Goal: Transaction & Acquisition: Purchase product/service

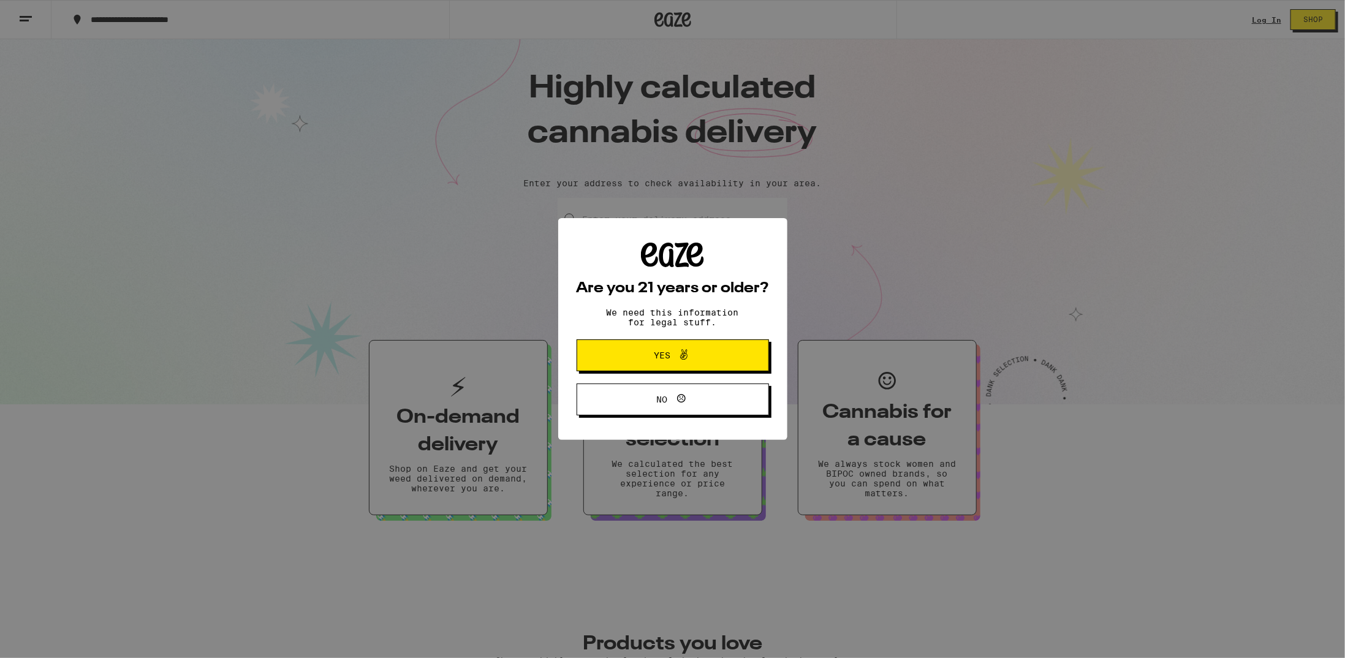
drag, startPoint x: 708, startPoint y: 358, endPoint x: 716, endPoint y: 349, distance: 11.3
click at [708, 356] on span "Yes" at bounding box center [672, 355] width 93 height 16
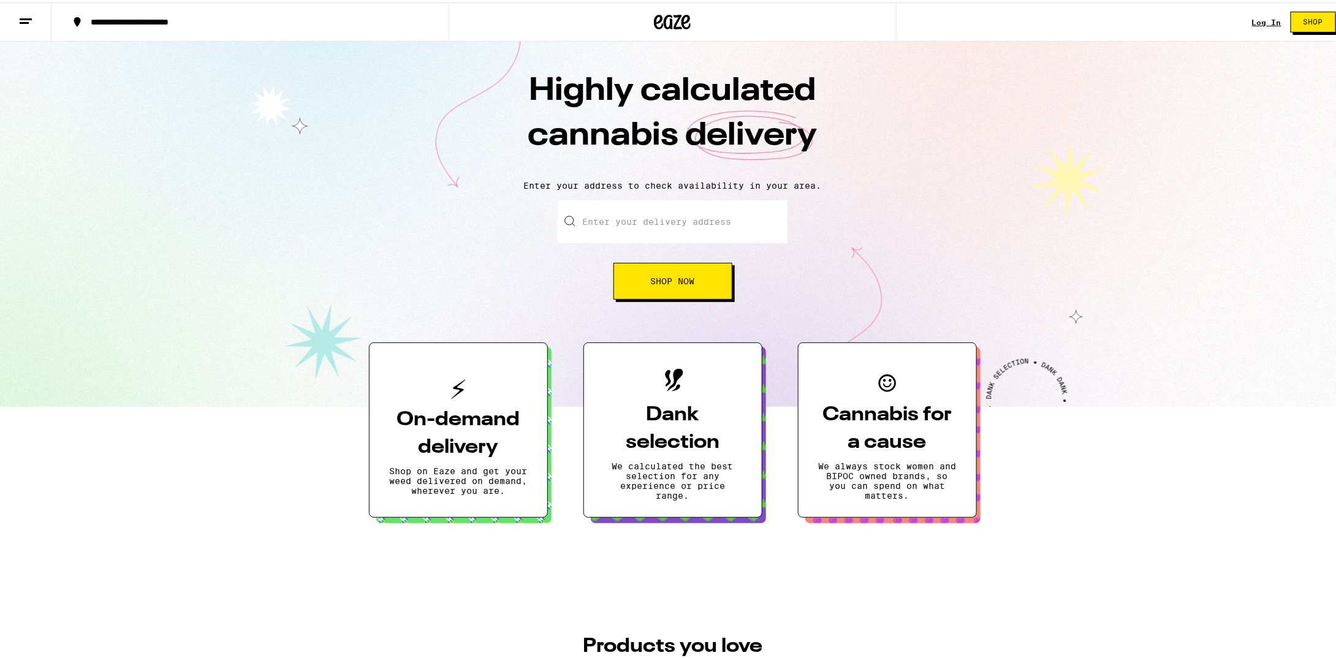
click at [699, 199] on input "Enter your delivery address" at bounding box center [673, 219] width 230 height 43
type input "[STREET_ADDRESS]"
type input "[GEOGRAPHIC_DATA]"
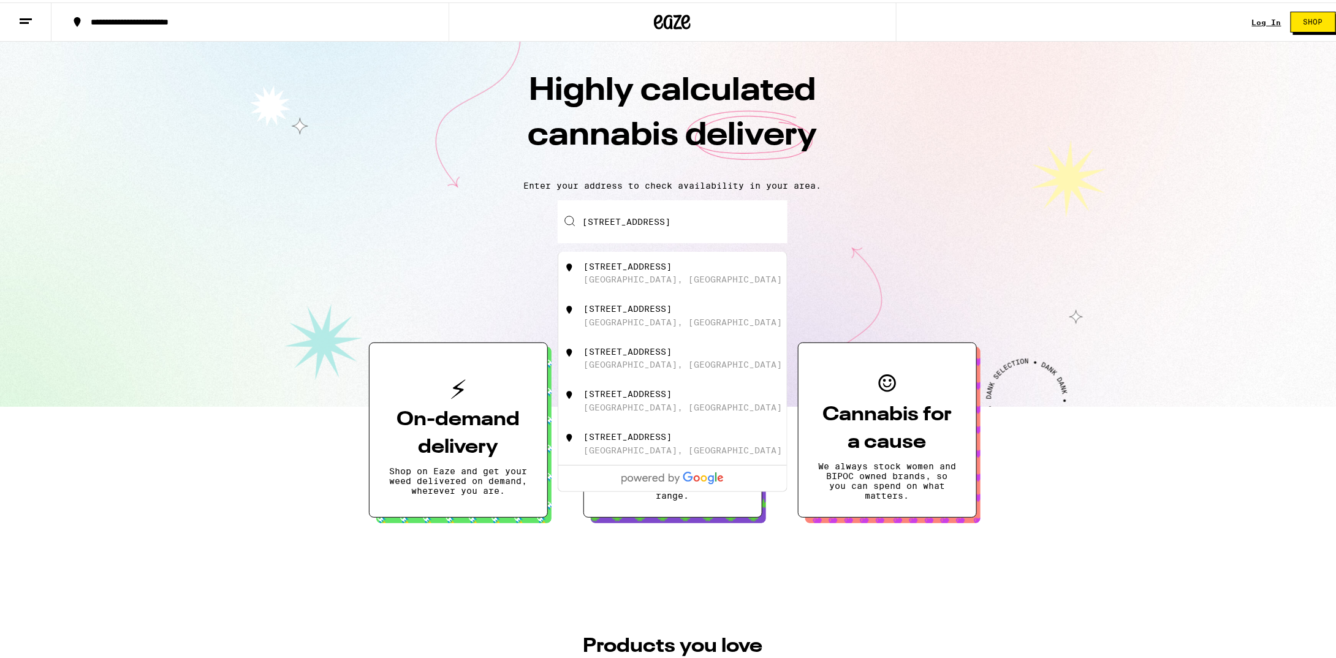
drag, startPoint x: 682, startPoint y: 279, endPoint x: 990, endPoint y: 255, distance: 309.2
click at [689, 274] on div "[STREET_ADDRESS]" at bounding box center [693, 270] width 219 height 23
type input "[STREET_ADDRESS]"
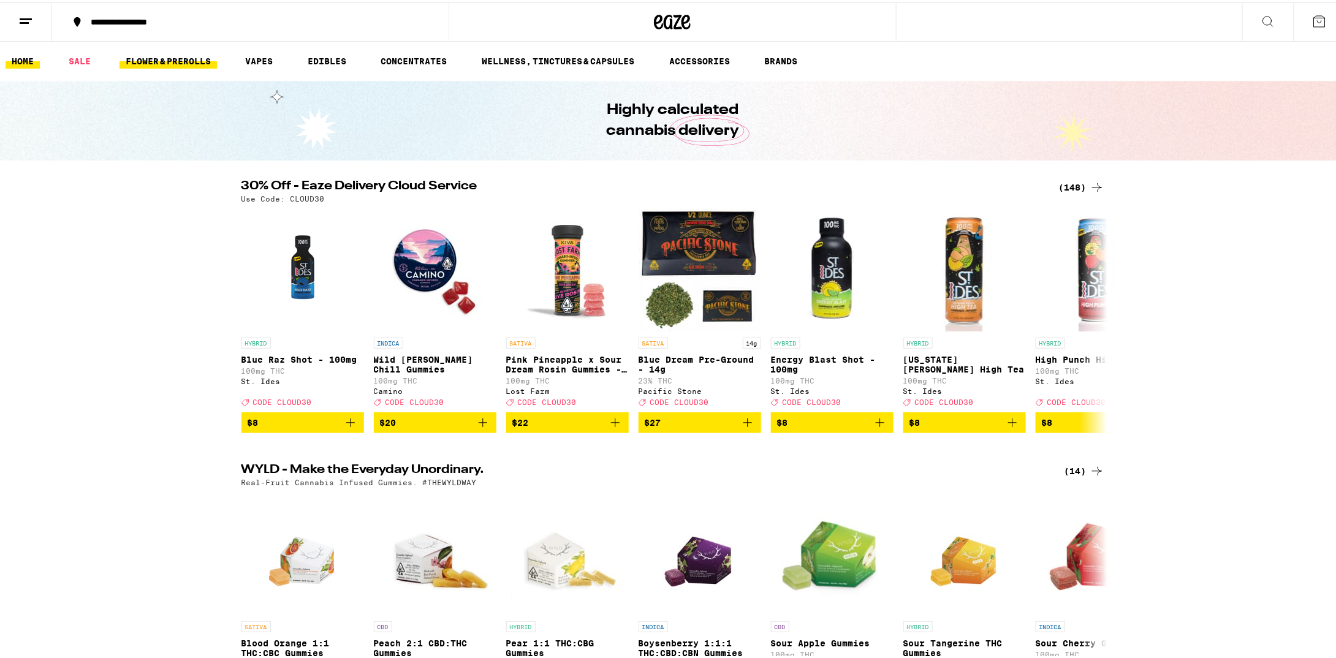
click at [206, 56] on link "FLOWER & PREROLLS" at bounding box center [168, 58] width 97 height 15
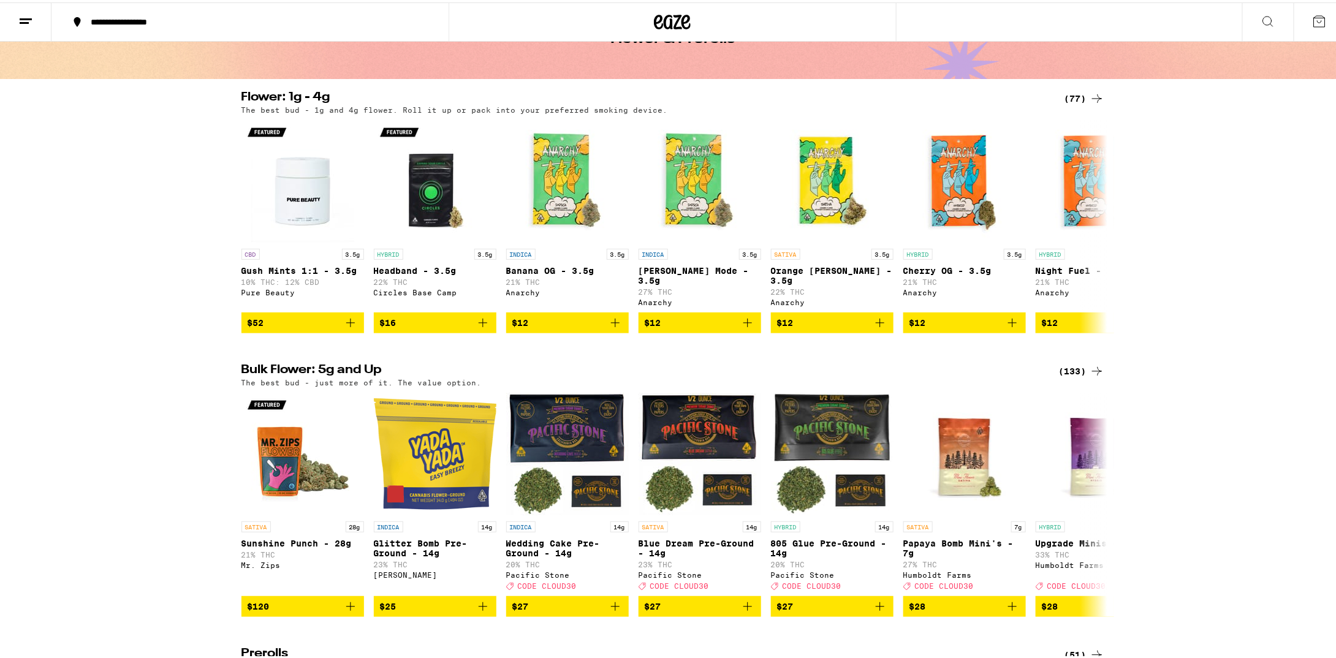
scroll to position [61, 0]
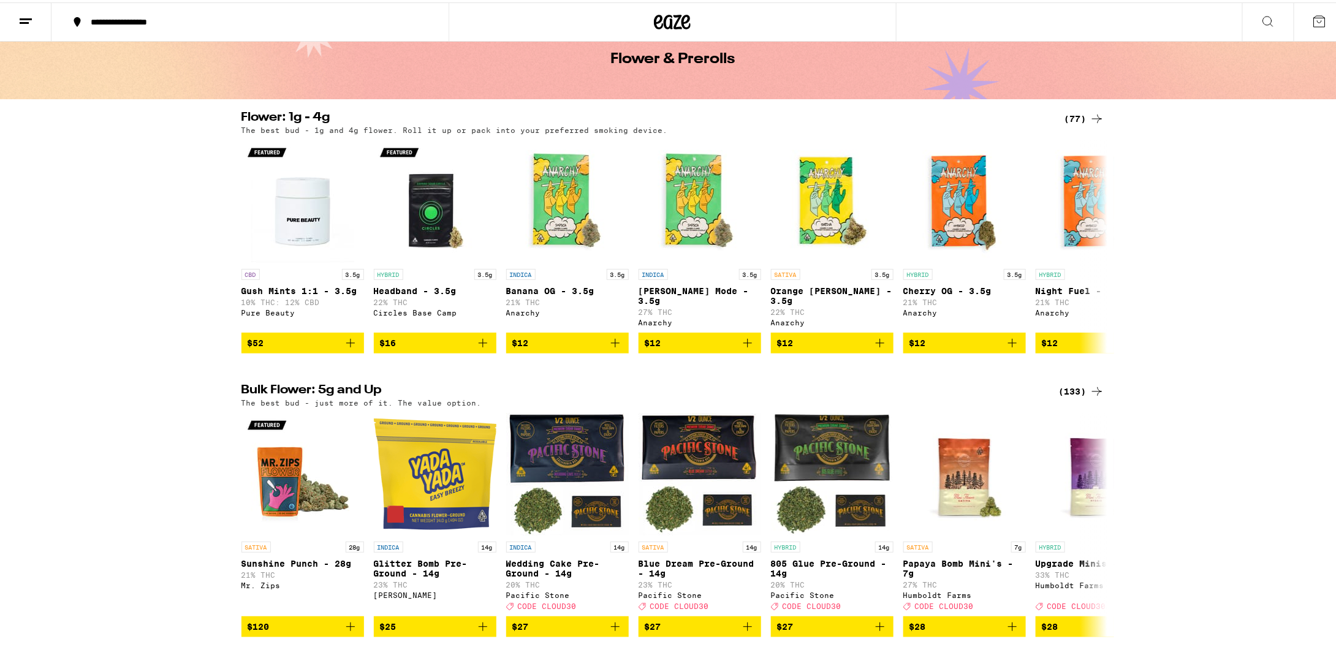
click at [1093, 114] on icon at bounding box center [1097, 116] width 10 height 9
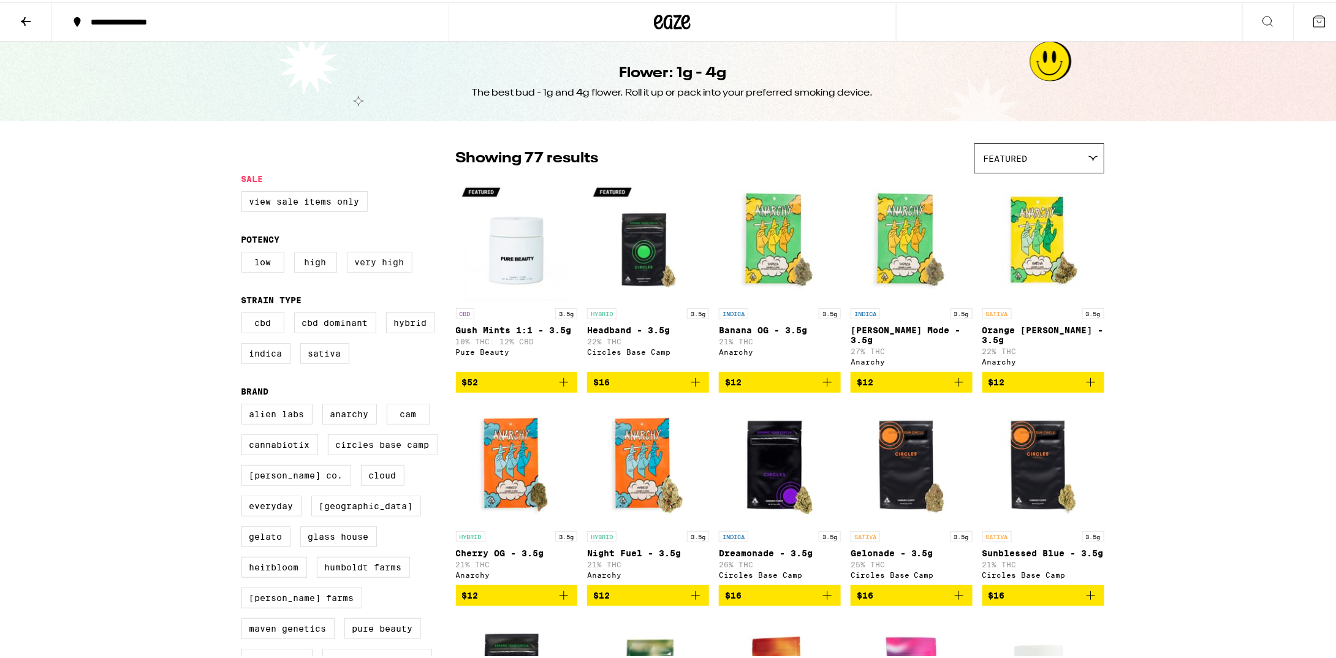
click at [351, 254] on label "Very High" at bounding box center [380, 259] width 66 height 21
click at [245, 252] on input "Very High" at bounding box center [244, 251] width 1 height 1
checkbox input "true"
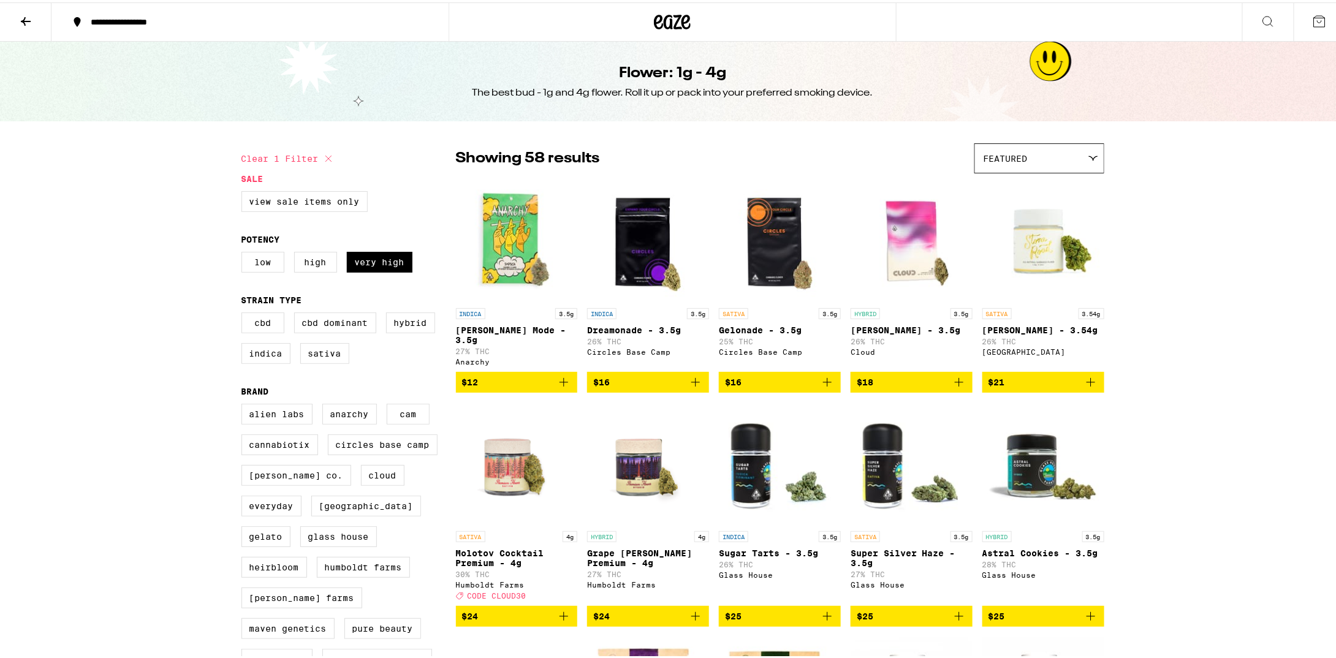
click at [509, 259] on img "Open page for Runtz Mode - 3.5g from Anarchy" at bounding box center [517, 238] width 122 height 123
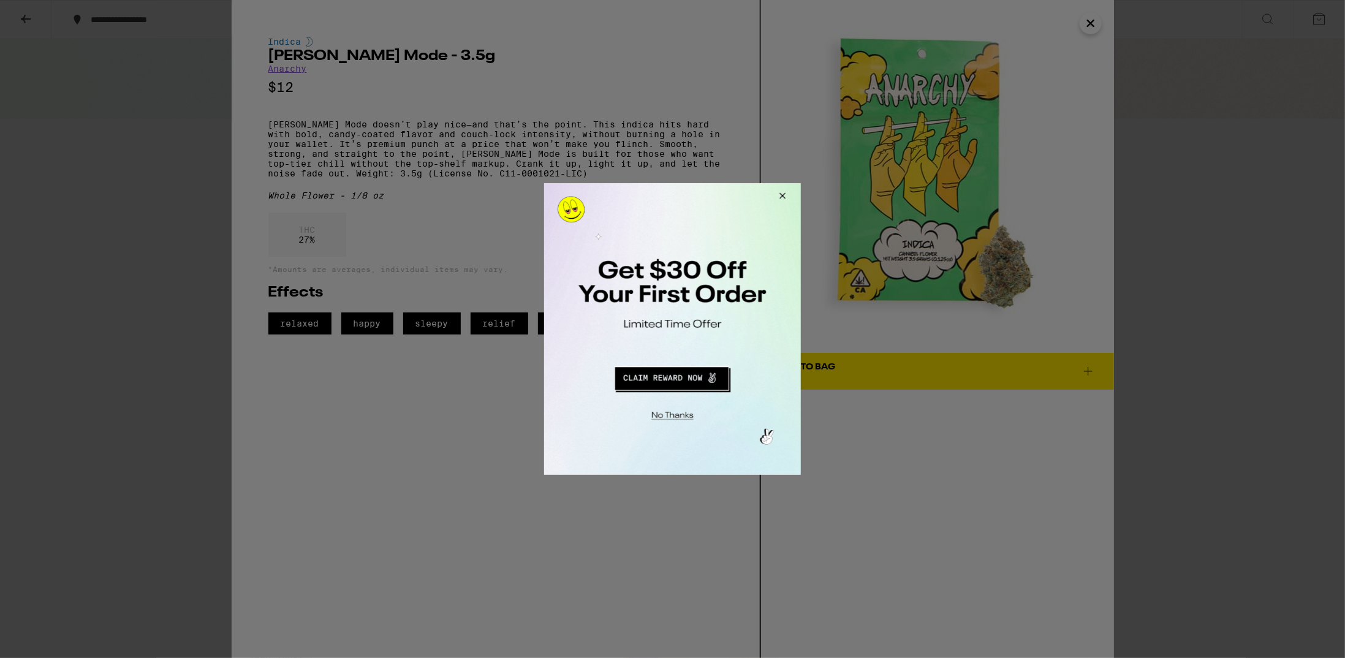
click at [674, 371] on button "Redirect to URL" at bounding box center [670, 376] width 213 height 29
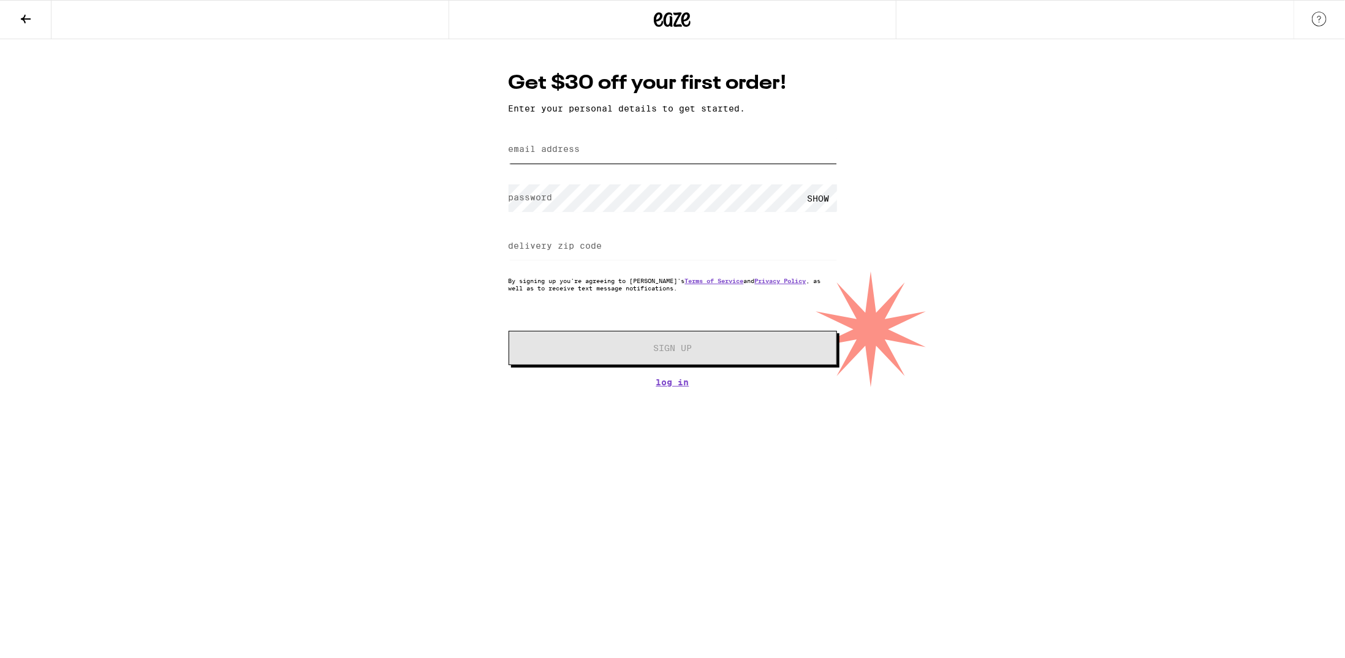
click at [624, 151] on input "email address" at bounding box center [673, 150] width 329 height 28
type input "john@advanceddevelopment.net"
type input "92109"
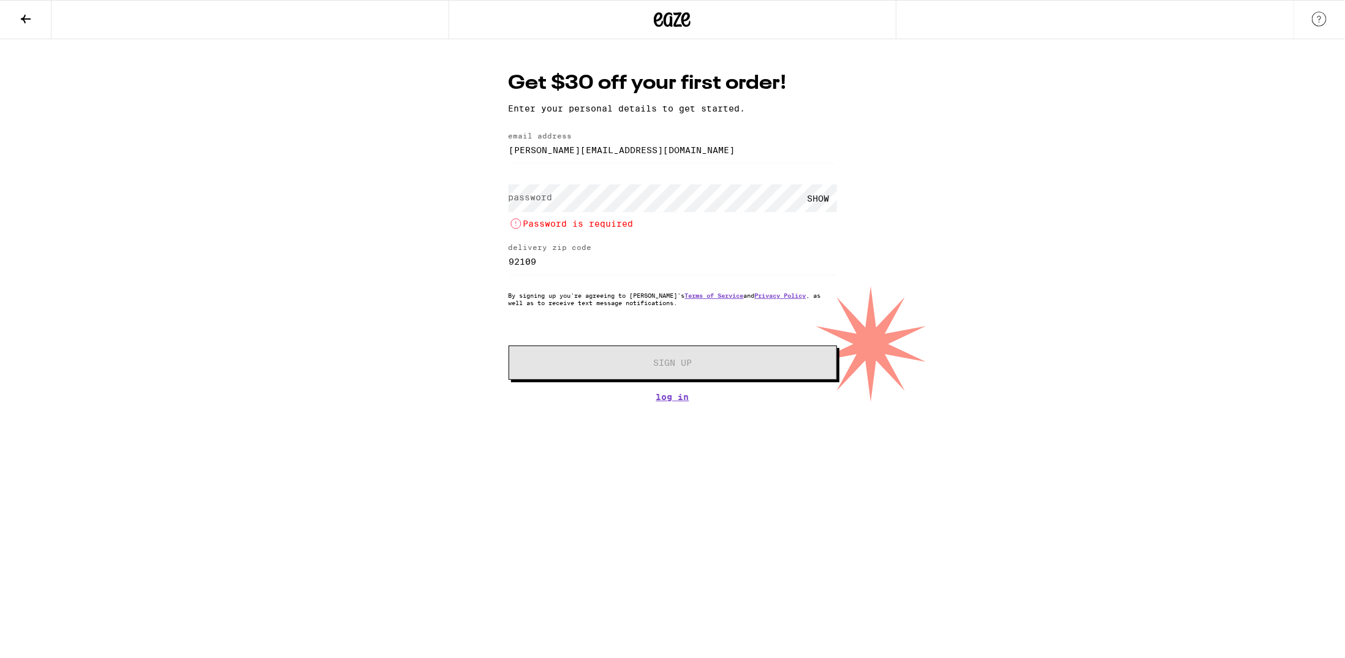
drag, startPoint x: 55, startPoint y: 175, endPoint x: 240, endPoint y: 142, distance: 187.4
click at [55, 176] on div "Get $30 off your first order! Enter your personal details to get started. email…" at bounding box center [672, 220] width 1345 height 363
drag, startPoint x: 533, startPoint y: 150, endPoint x: 416, endPoint y: 159, distance: 117.5
click at [415, 159] on div "Get $30 off your first order! Enter your personal details to get started. email…" at bounding box center [672, 220] width 1345 height 363
type input "cannabis@advanceddevelopment.net"
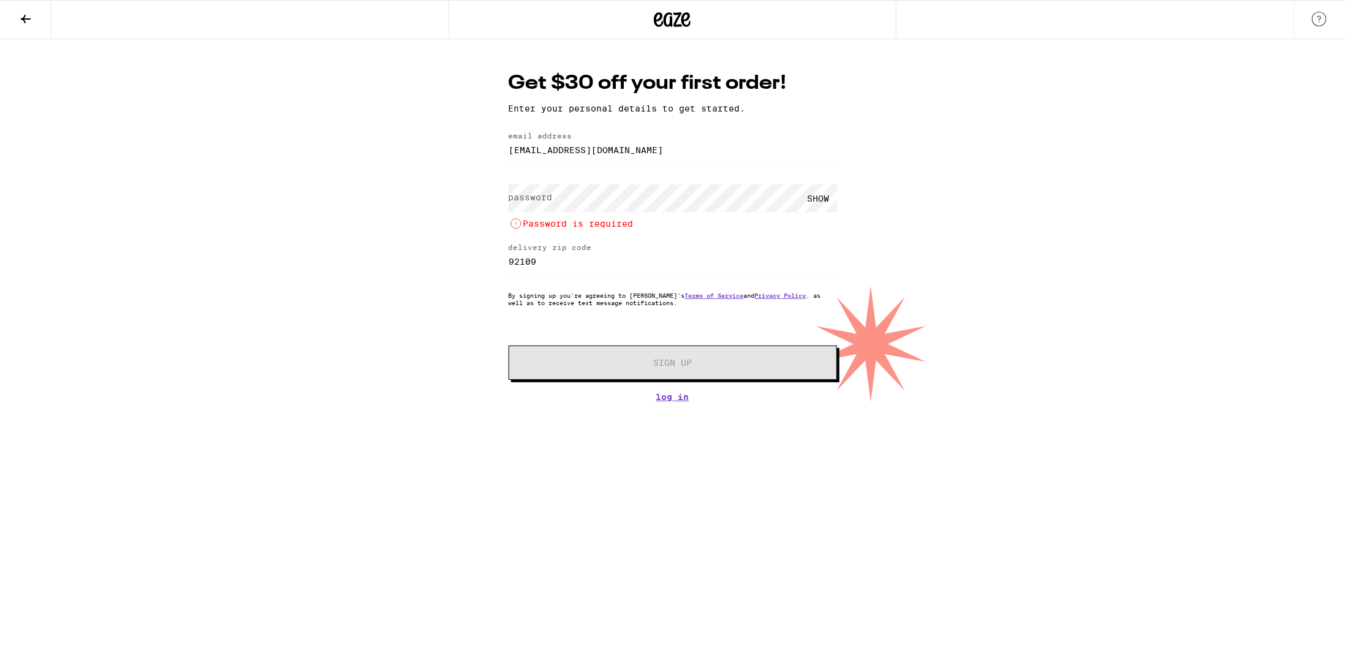
drag, startPoint x: 1001, startPoint y: 213, endPoint x: 1009, endPoint y: 213, distance: 7.4
click at [1009, 213] on div "Get $30 off your first order! Enter your personal details to get started. email…" at bounding box center [672, 220] width 1345 height 363
drag, startPoint x: 688, startPoint y: 218, endPoint x: 694, endPoint y: 215, distance: 7.1
click at [689, 218] on li "Password is required" at bounding box center [673, 223] width 329 height 15
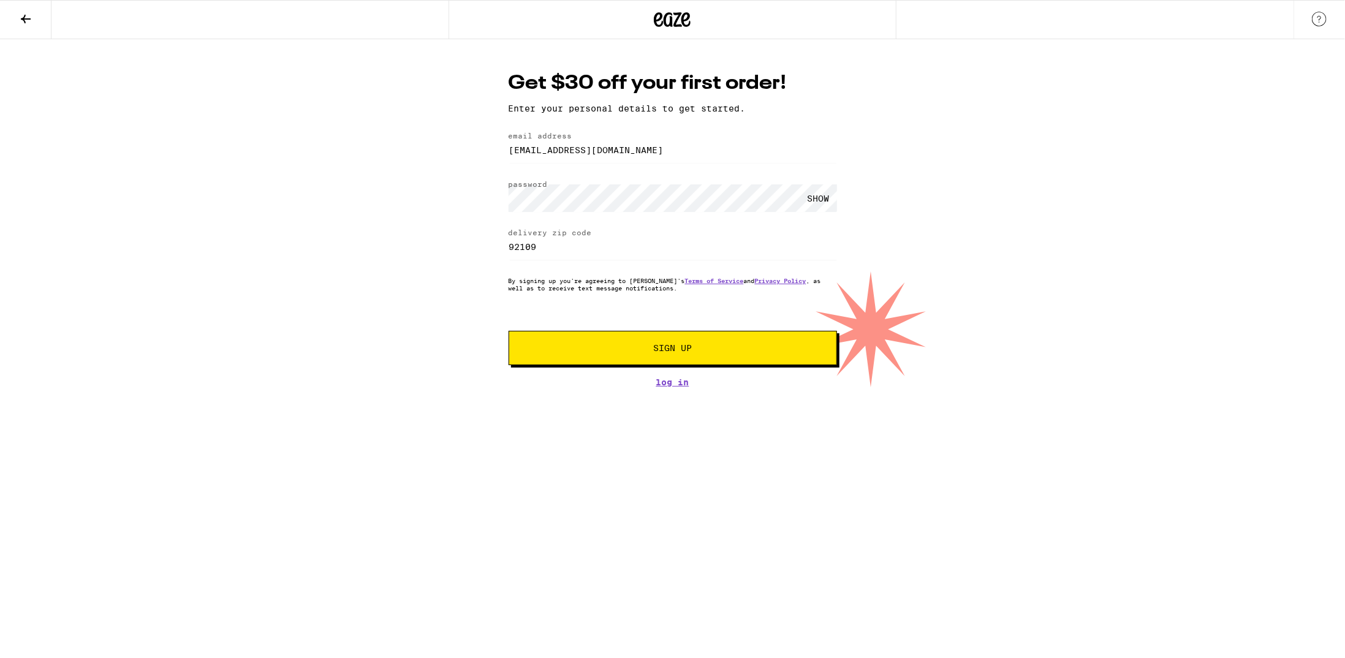
click at [660, 346] on span "Sign Up" at bounding box center [672, 348] width 39 height 9
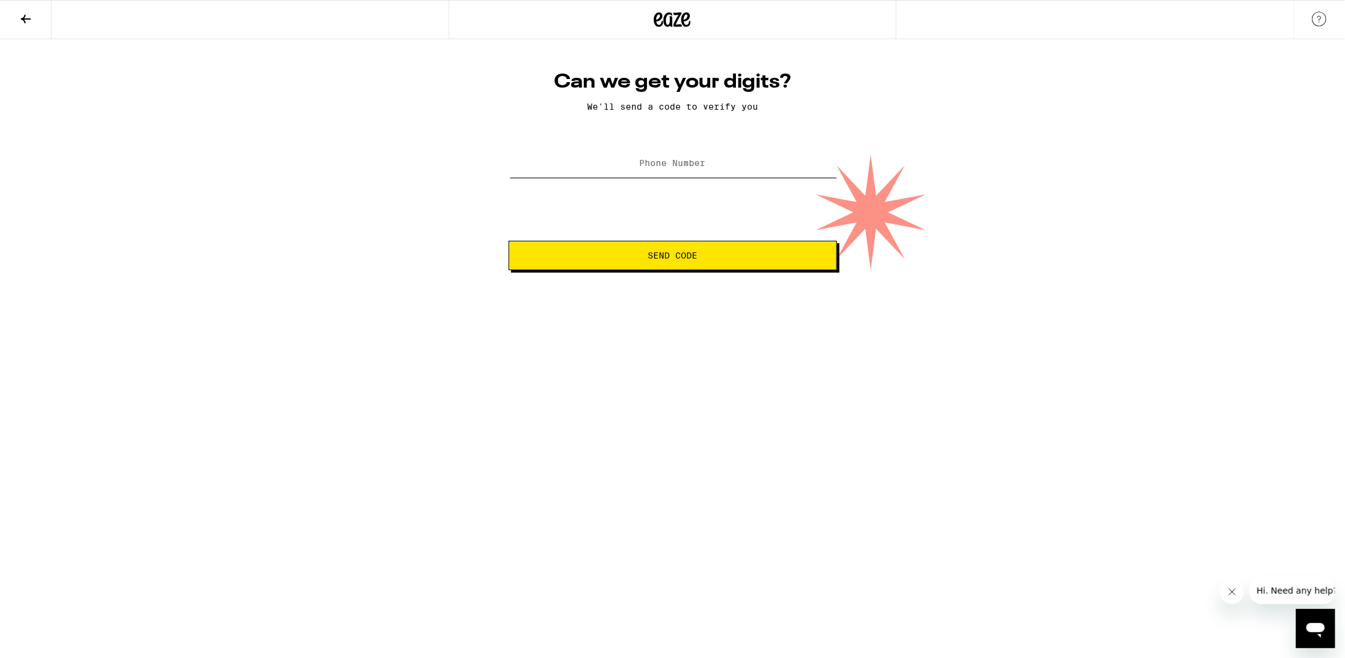
click at [678, 177] on input "Phone Number" at bounding box center [673, 164] width 329 height 28
type input "(858) 241-1984"
drag, startPoint x: 677, startPoint y: 247, endPoint x: 718, endPoint y: 228, distance: 45.8
click at [677, 247] on button "Send Code" at bounding box center [673, 255] width 329 height 29
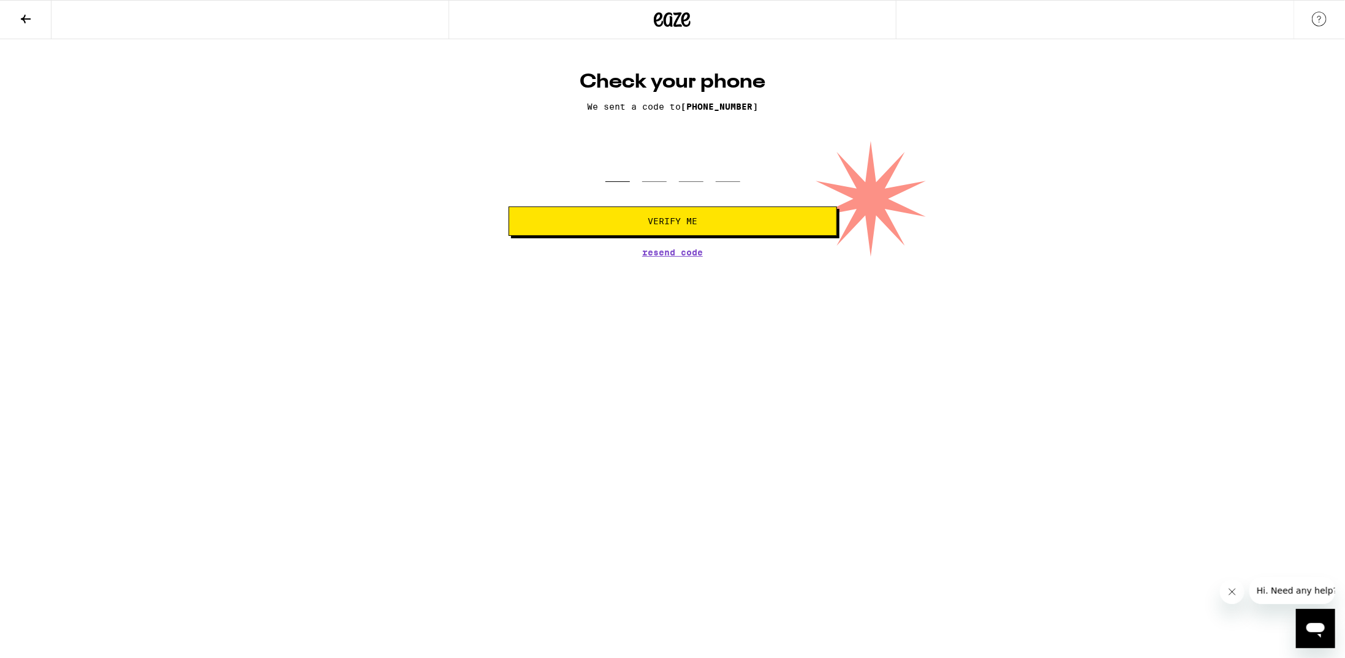
click at [615, 175] on input "tel" at bounding box center [618, 164] width 25 height 36
type input "4"
type input "6"
type input "0"
type input "1"
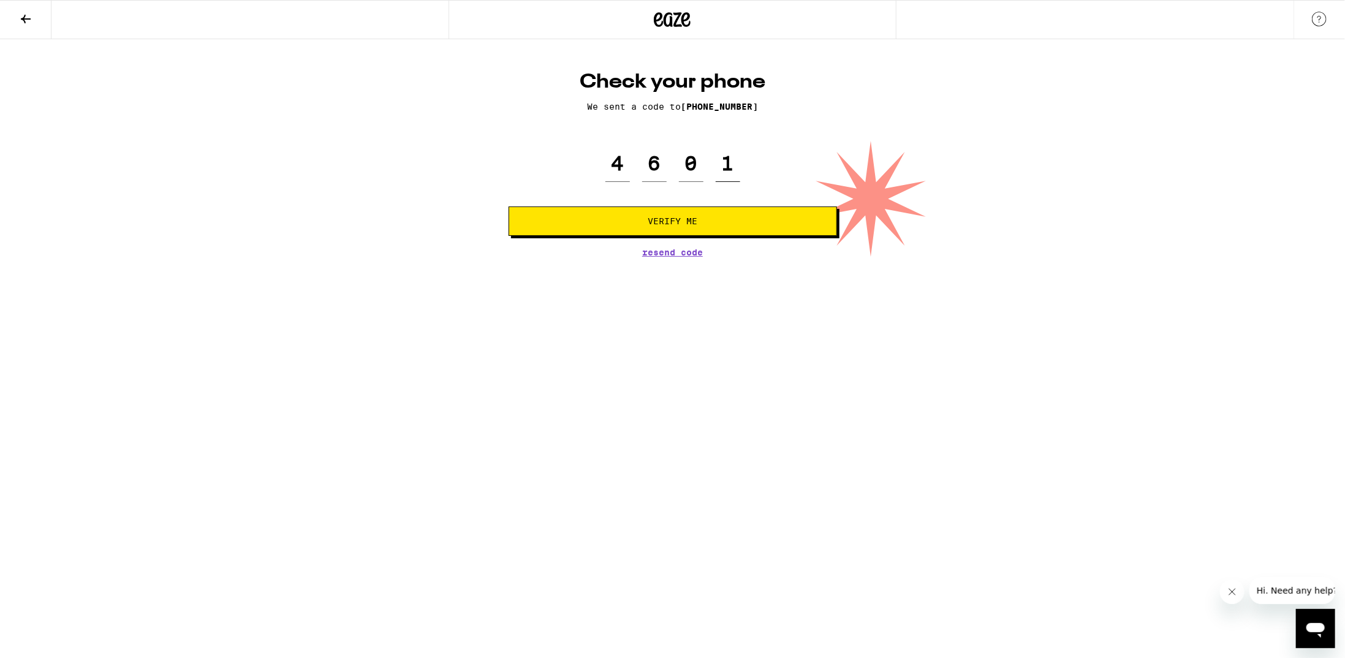
click at [509, 207] on button "Verify Me" at bounding box center [673, 221] width 329 height 29
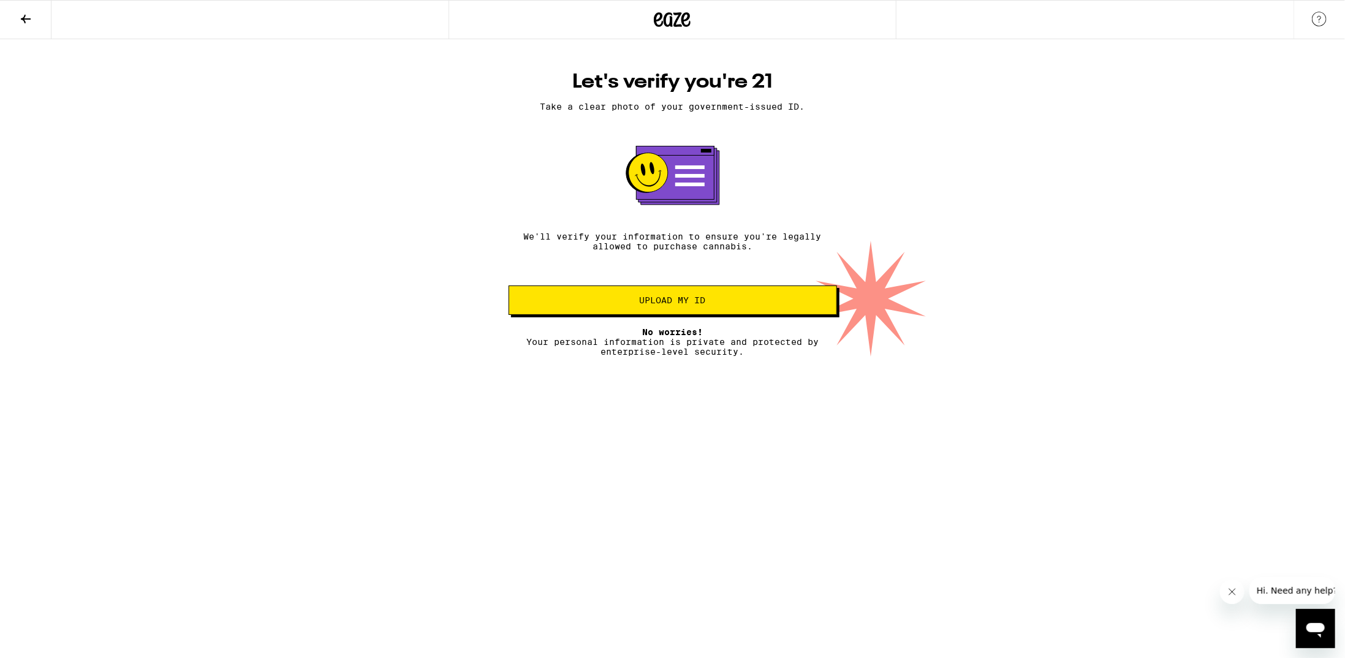
click at [670, 302] on span "Upload my ID" at bounding box center [673, 300] width 66 height 9
